Goal: Task Accomplishment & Management: Use online tool/utility

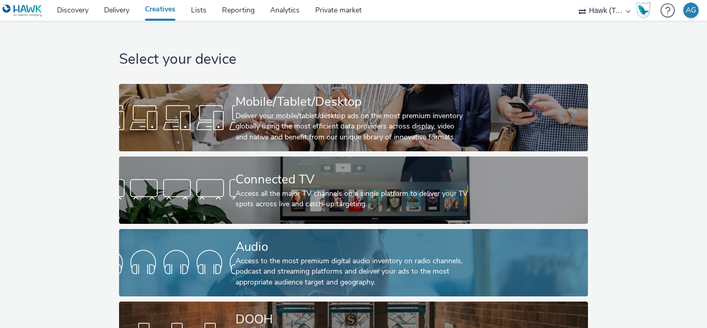
click at [297, 265] on div "Access to the most premium digital audio inventory on radio channels, podcast a…" at bounding box center [352, 272] width 232 height 32
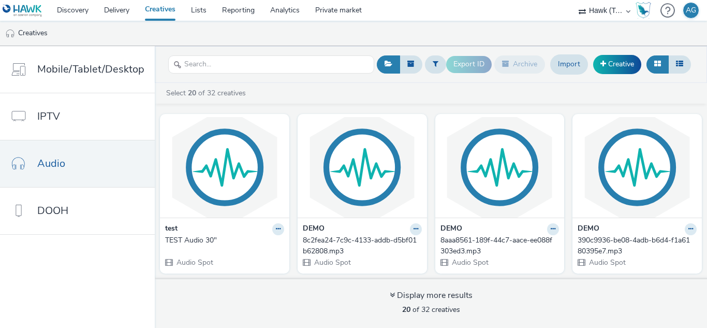
click at [253, 218] on div "test TEST Audio 30" Audio Spot" at bounding box center [224, 244] width 129 height 55
click at [277, 228] on button at bounding box center [278, 229] width 12 height 12
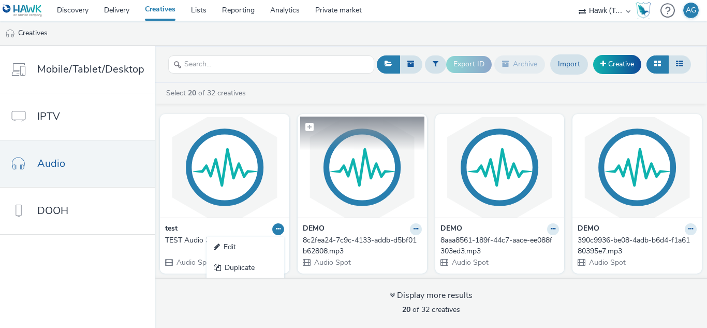
click at [361, 197] on img at bounding box center [362, 166] width 124 height 101
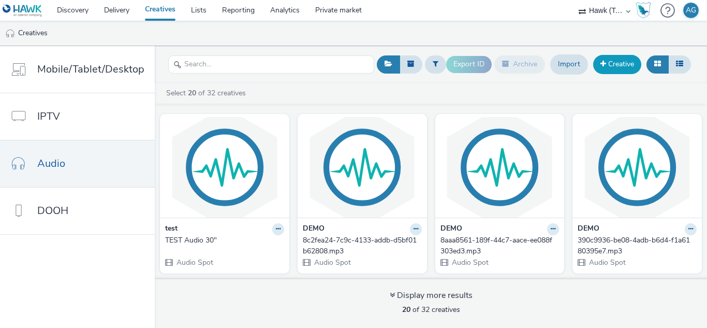
click at [615, 63] on link "Creative" at bounding box center [617, 64] width 48 height 19
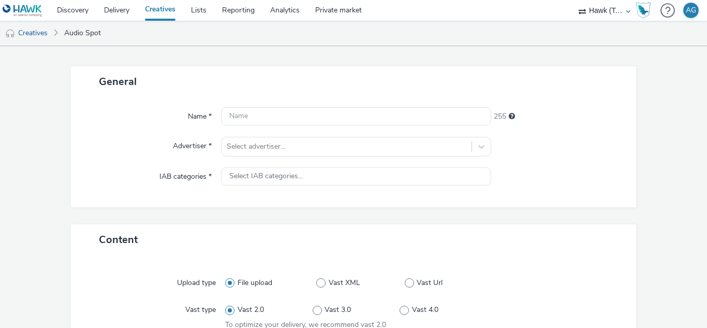
scroll to position [104, 0]
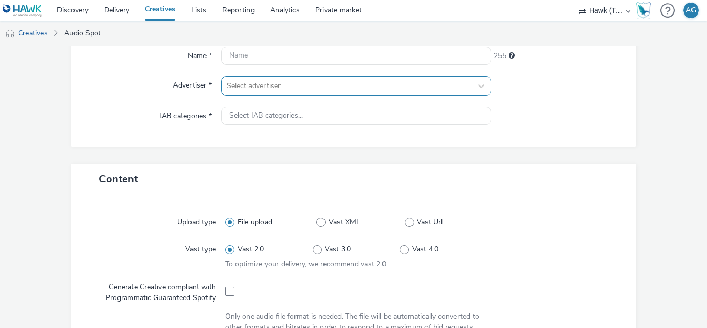
click at [296, 91] on div at bounding box center [346, 86] width 239 height 12
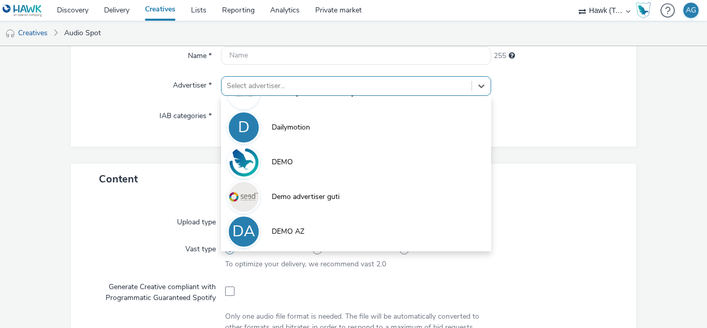
scroll to position [196, 0]
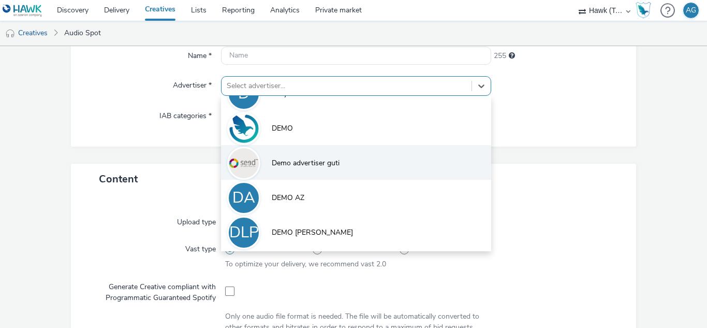
click at [306, 163] on span "Demo advertiser guti" at bounding box center [306, 163] width 68 height 10
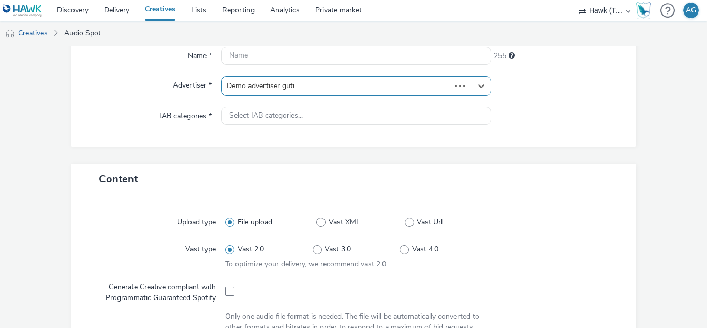
type input "[URL][DOMAIN_NAME]"
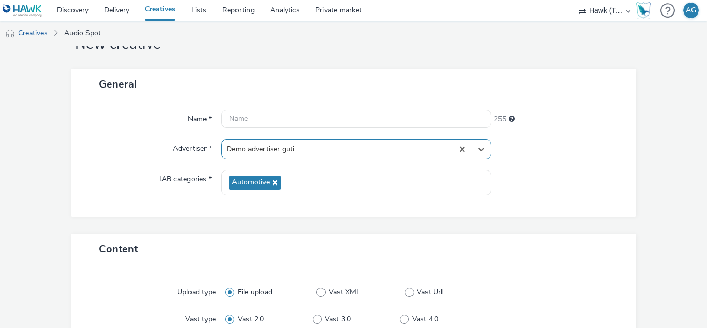
scroll to position [0, 0]
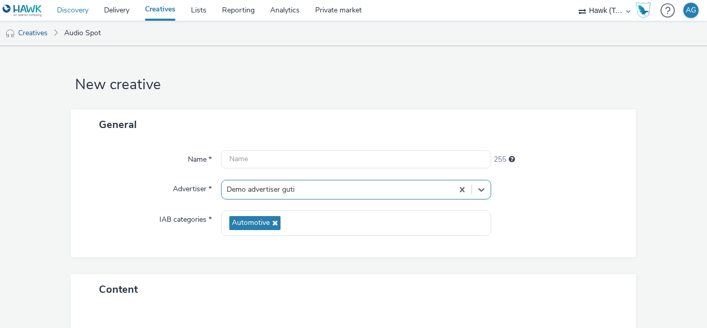
click at [68, 9] on link "Discovery" at bounding box center [72, 10] width 47 height 21
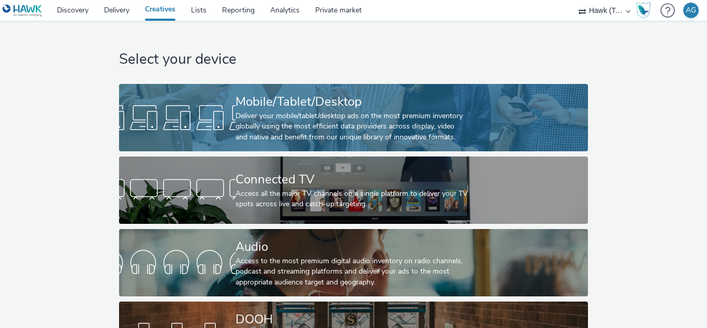
click at [255, 94] on div "Mobile/Tablet/Desktop" at bounding box center [352, 102] width 232 height 18
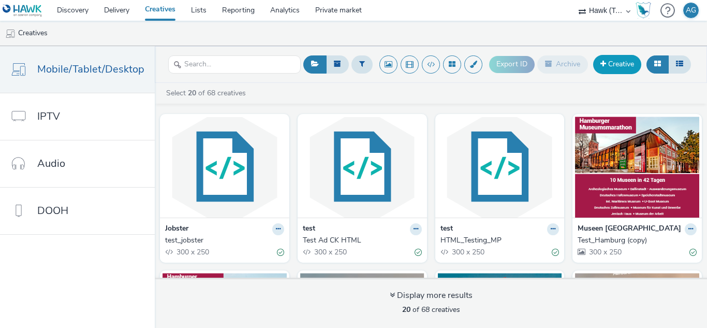
click at [617, 64] on link "Creative" at bounding box center [617, 64] width 48 height 19
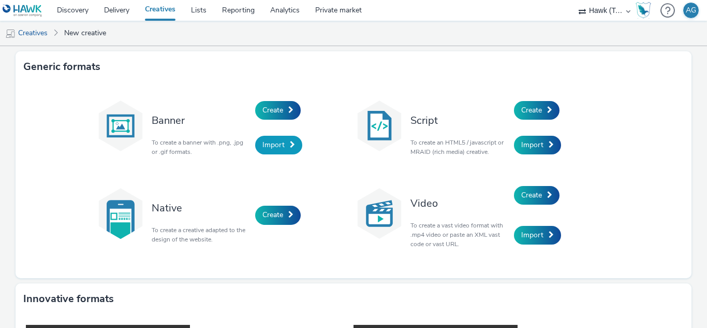
click at [277, 144] on span "Import" at bounding box center [273, 145] width 22 height 10
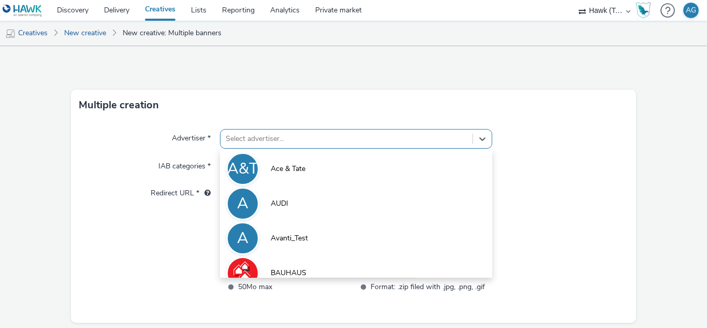
click at [274, 140] on div "option Ace & Tate focused, 1 of 10. 10 results available. Use Up and Down to ch…" at bounding box center [356, 139] width 272 height 20
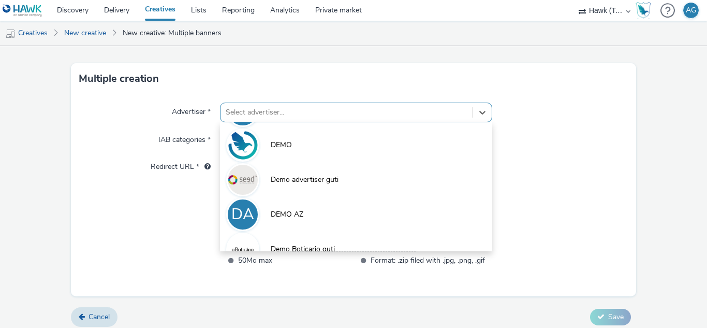
scroll to position [222, 0]
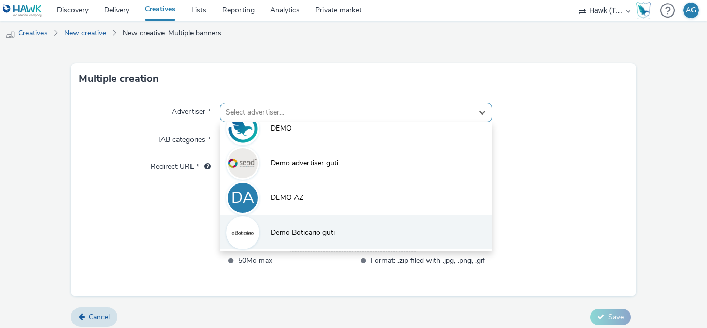
click at [243, 230] on img at bounding box center [243, 232] width 30 height 30
type input "http://boticario.com"
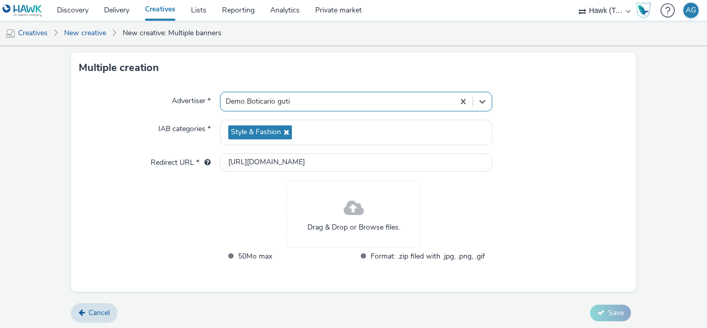
scroll to position [40, 0]
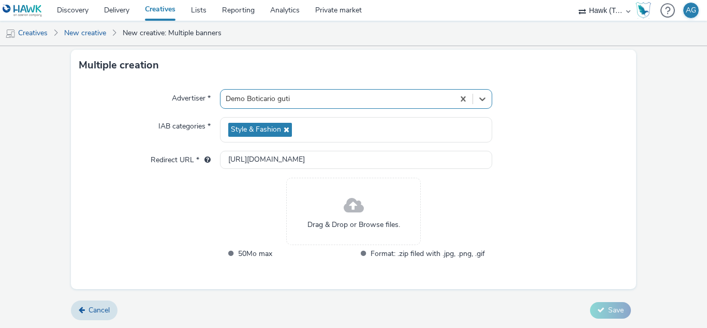
click at [353, 209] on span at bounding box center [354, 205] width 20 height 27
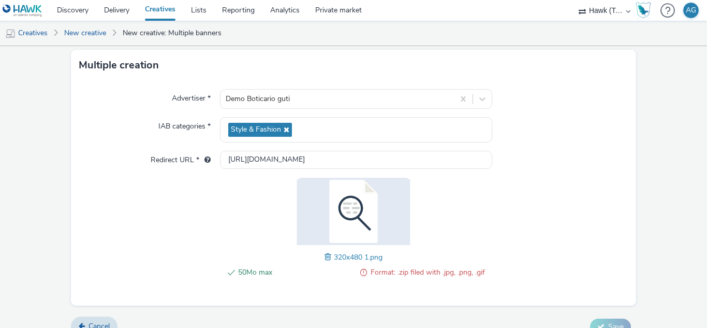
click at [345, 209] on img at bounding box center [353, 211] width 135 height 67
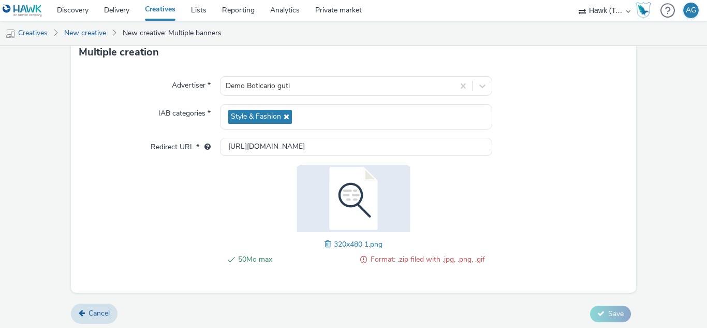
scroll to position [56, 0]
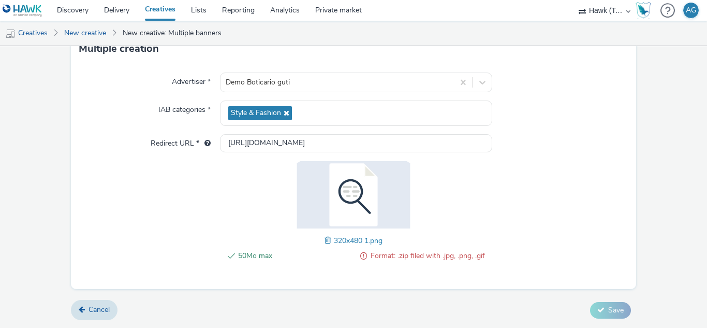
click at [325, 242] on span at bounding box center [329, 239] width 9 height 11
click at [349, 193] on img at bounding box center [353, 194] width 135 height 67
click at [318, 240] on div "50Mo max Format: .zip filed with .jpg, .png, .gif 320x480 2.png" at bounding box center [354, 216] width 262 height 111
click at [325, 241] on span at bounding box center [329, 239] width 9 height 11
click at [608, 314] on span "Save" at bounding box center [616, 310] width 16 height 10
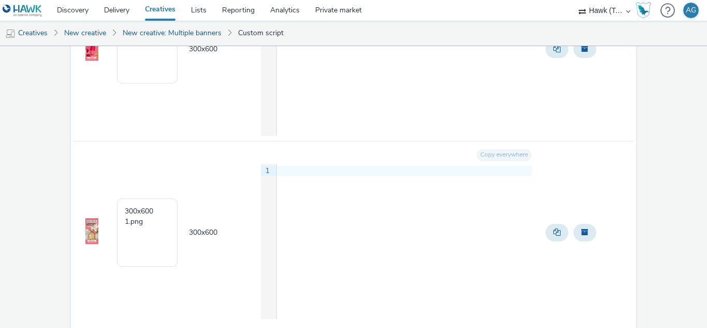
scroll to position [1530, 0]
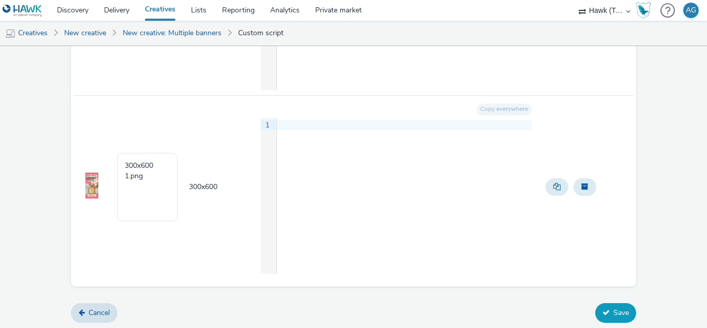
click at [609, 309] on button "Save" at bounding box center [615, 313] width 41 height 20
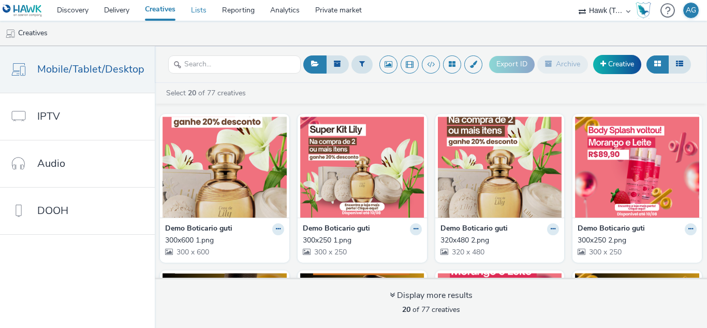
click at [201, 11] on link "Lists" at bounding box center [198, 10] width 31 height 21
